Goal: Use online tool/utility

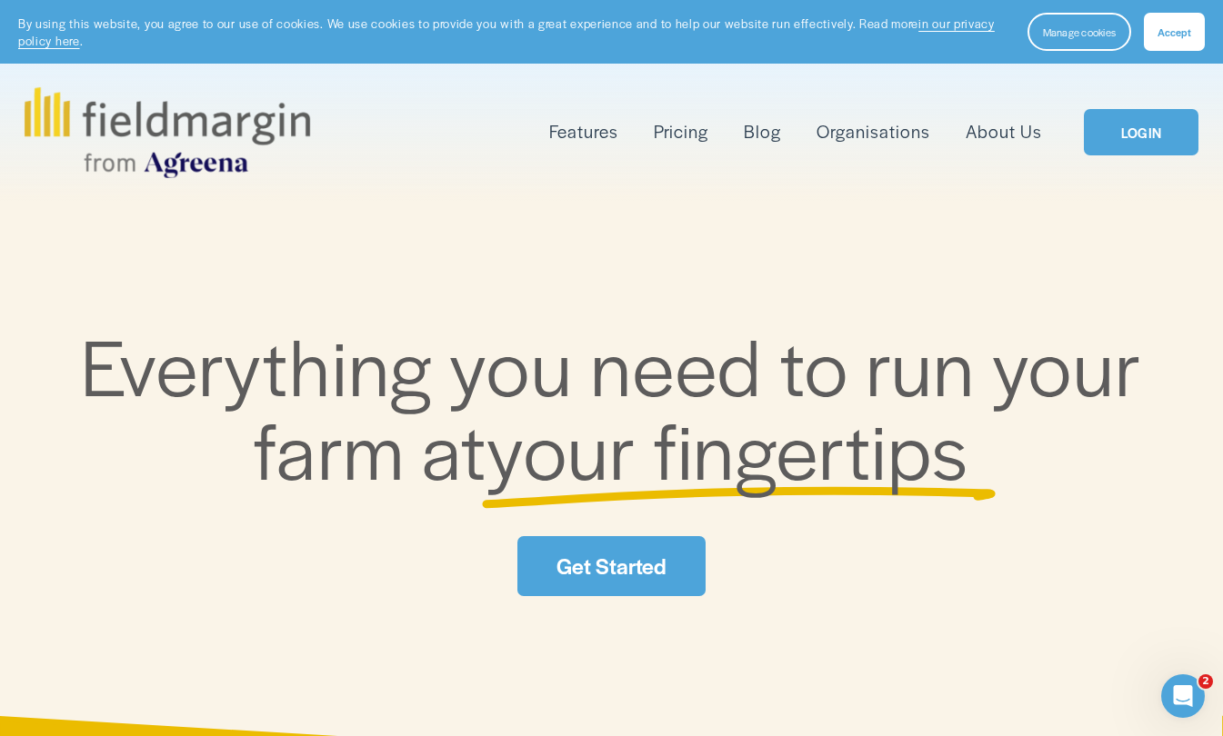
click at [1125, 146] on link "LOGIN" at bounding box center [1141, 132] width 115 height 46
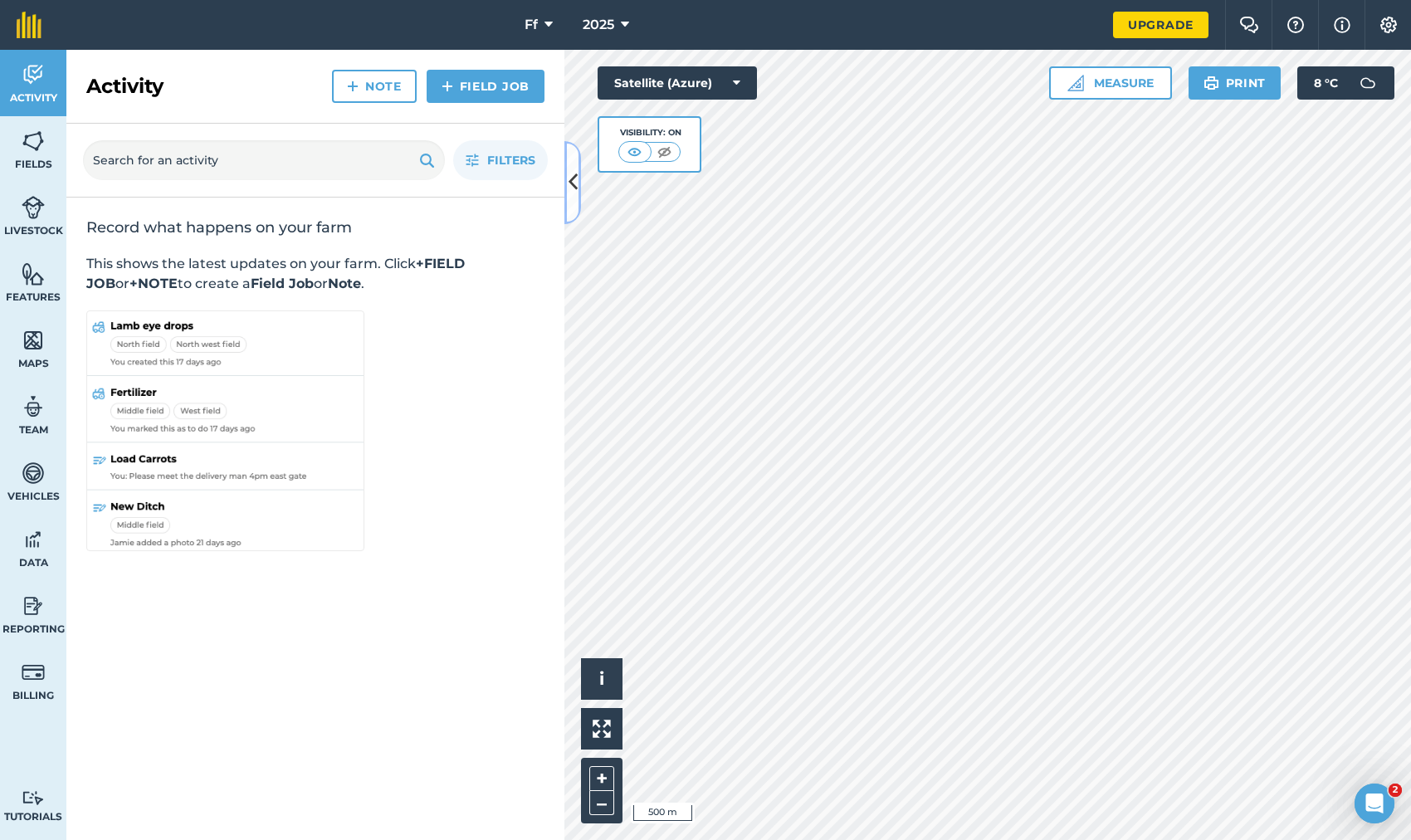
click at [569, 176] on icon at bounding box center [574, 183] width 9 height 29
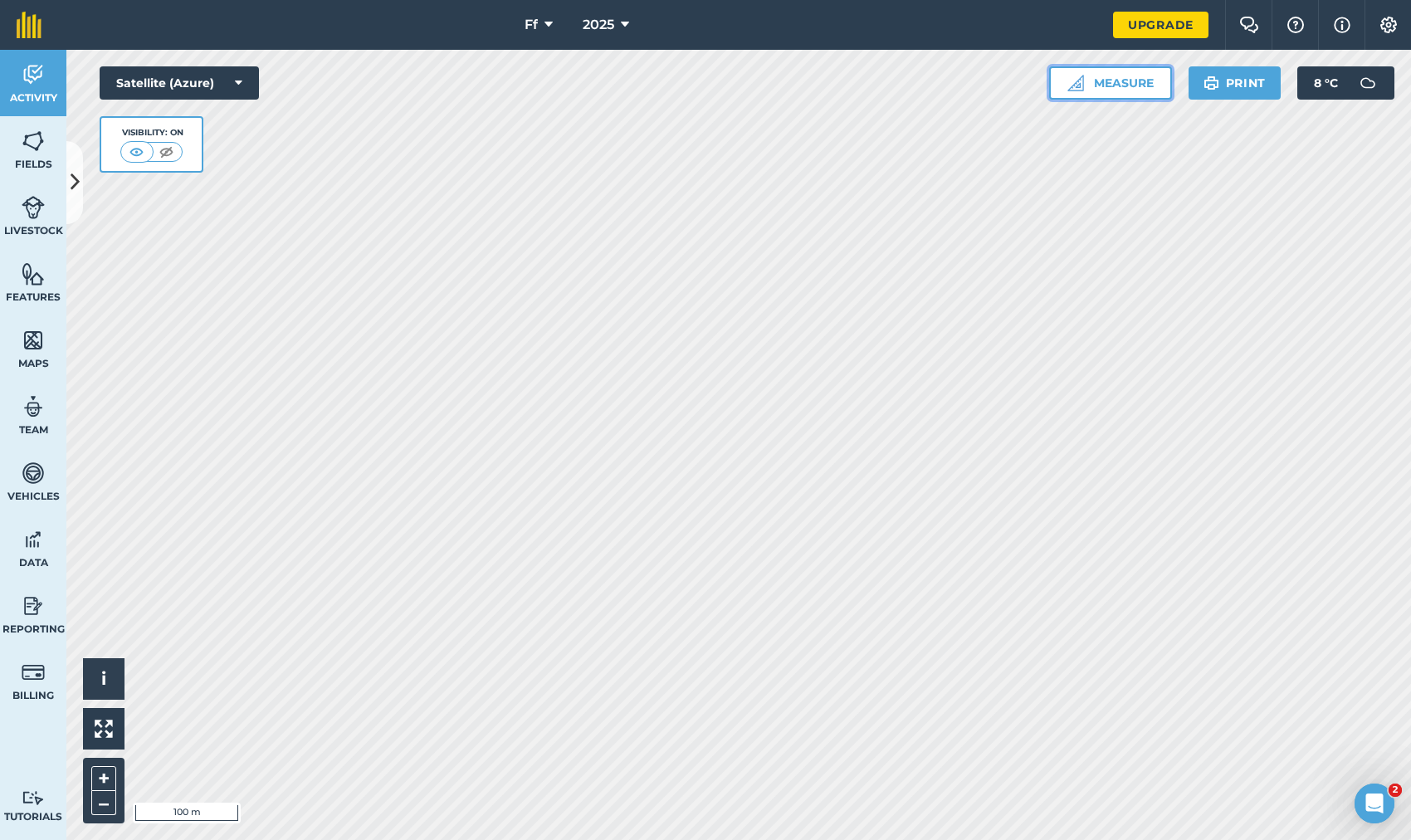
click at [1073, 81] on img at bounding box center [1076, 83] width 16 height 16
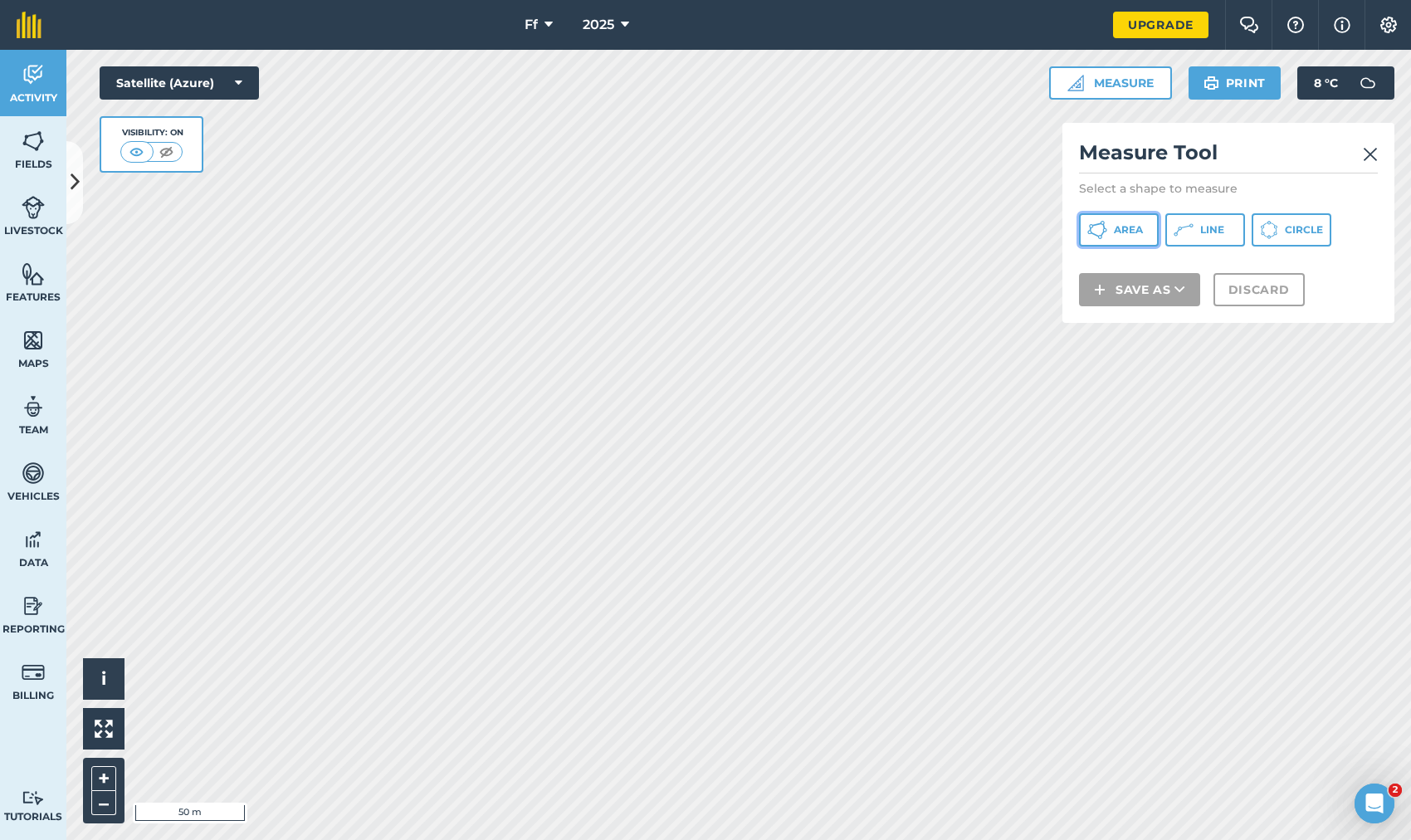
click at [1105, 221] on icon at bounding box center [1098, 230] width 20 height 20
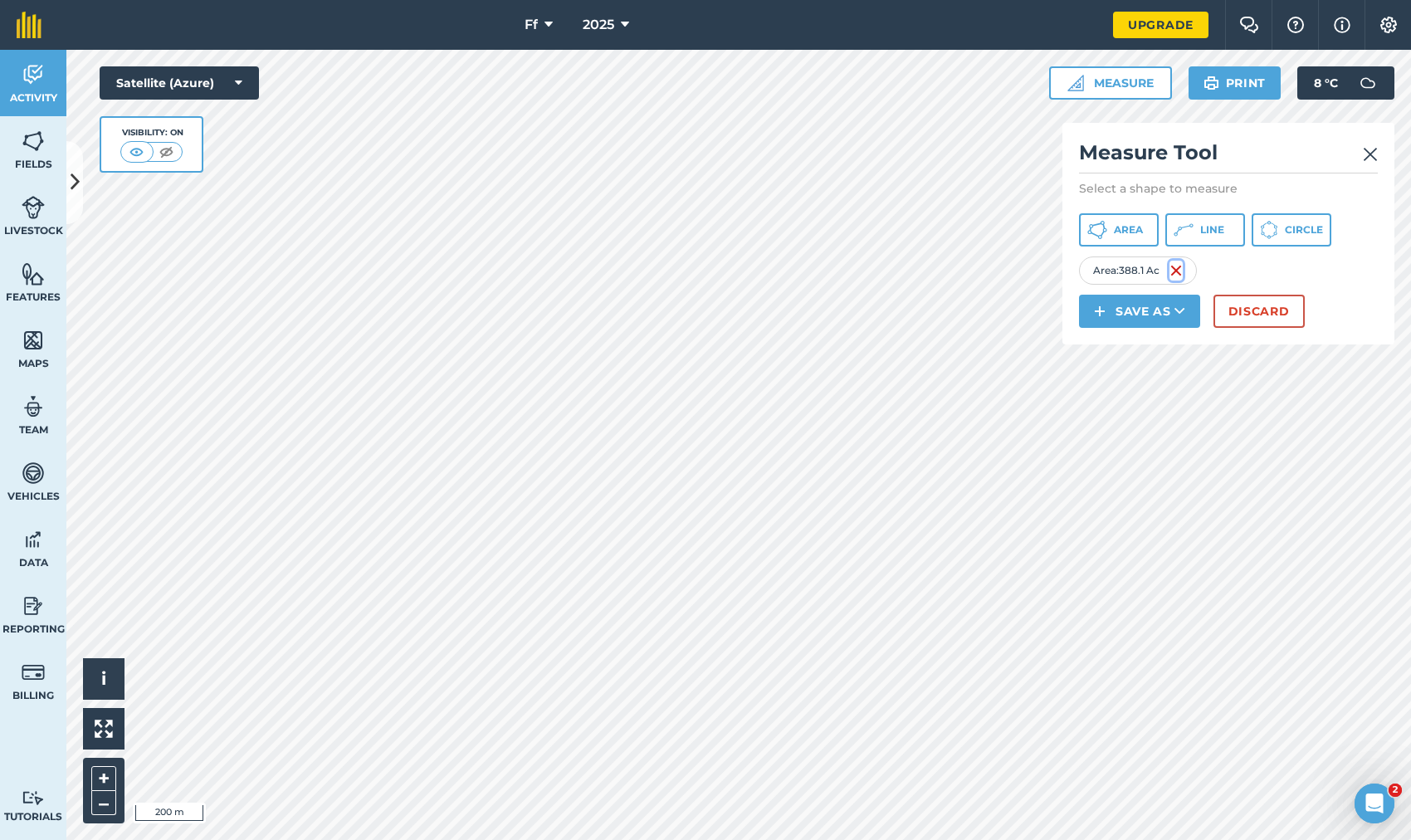
click at [1174, 271] on img at bounding box center [1176, 270] width 14 height 20
